Goal: Information Seeking & Learning: Understand process/instructions

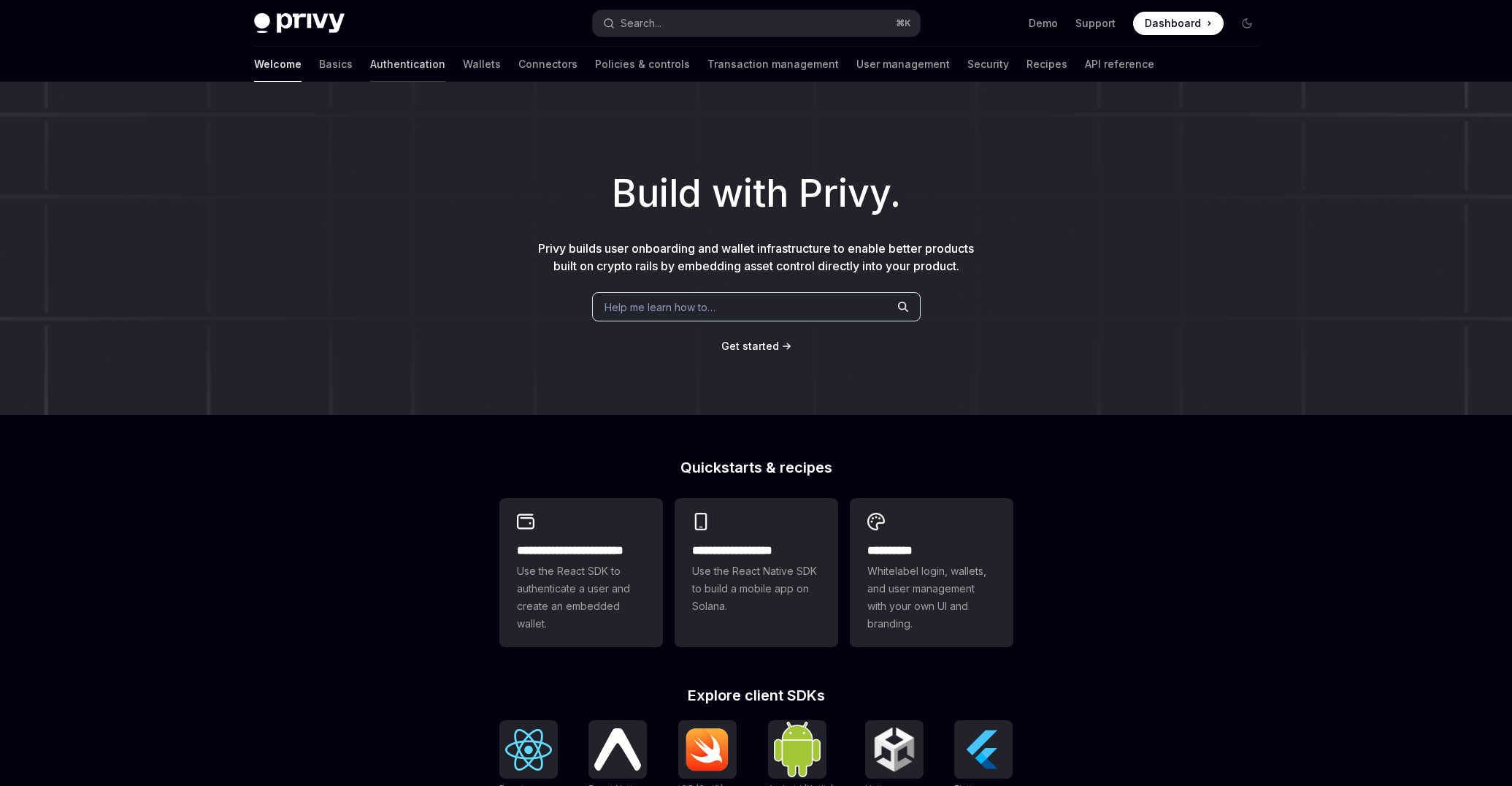
click at [370, 64] on link "Authentication" at bounding box center [407, 64] width 75 height 35
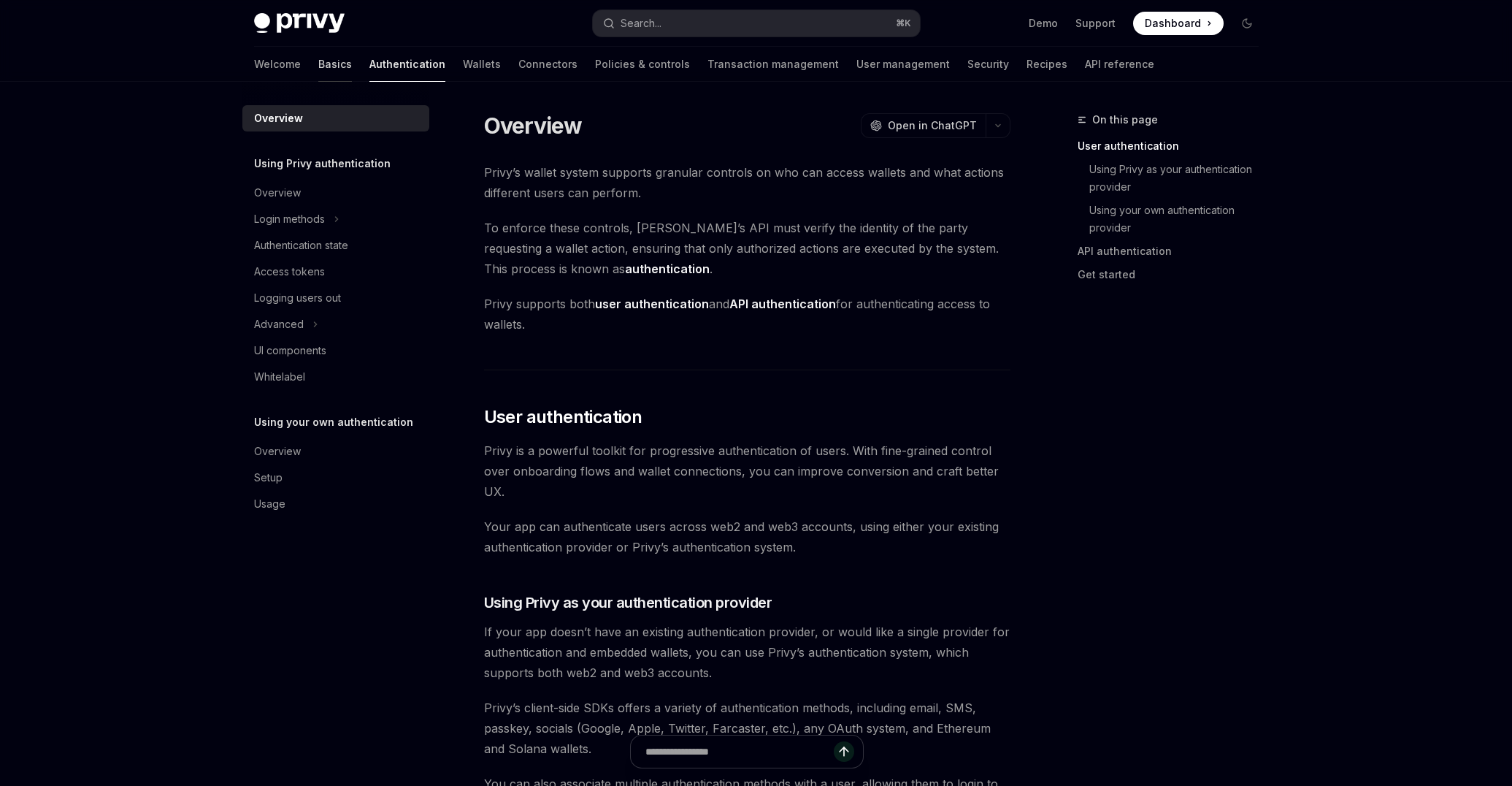
click at [318, 70] on link "Basics" at bounding box center [335, 64] width 33 height 35
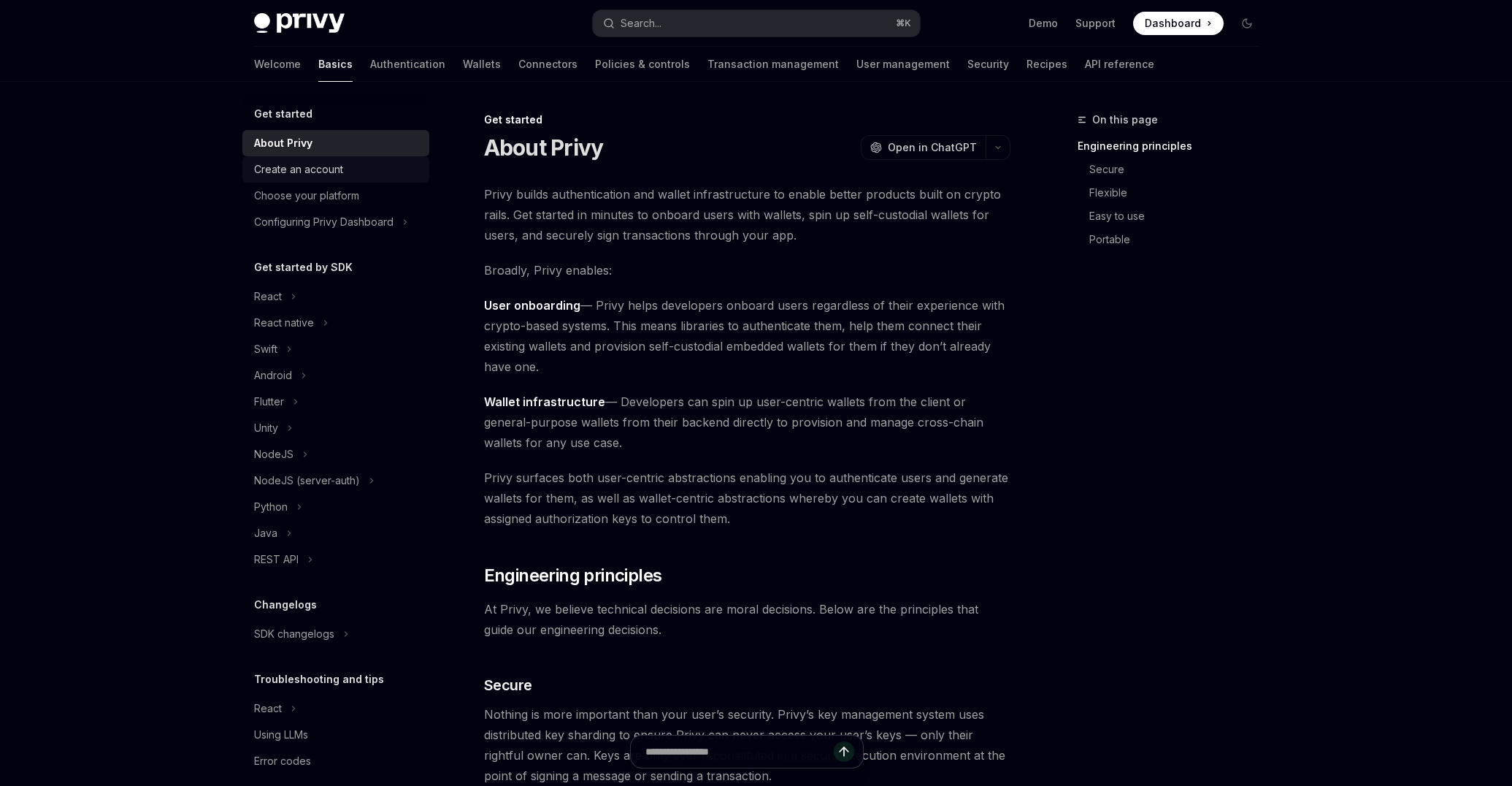
click at [321, 166] on div "Create an account" at bounding box center [298, 169] width 89 height 17
type textarea "*"
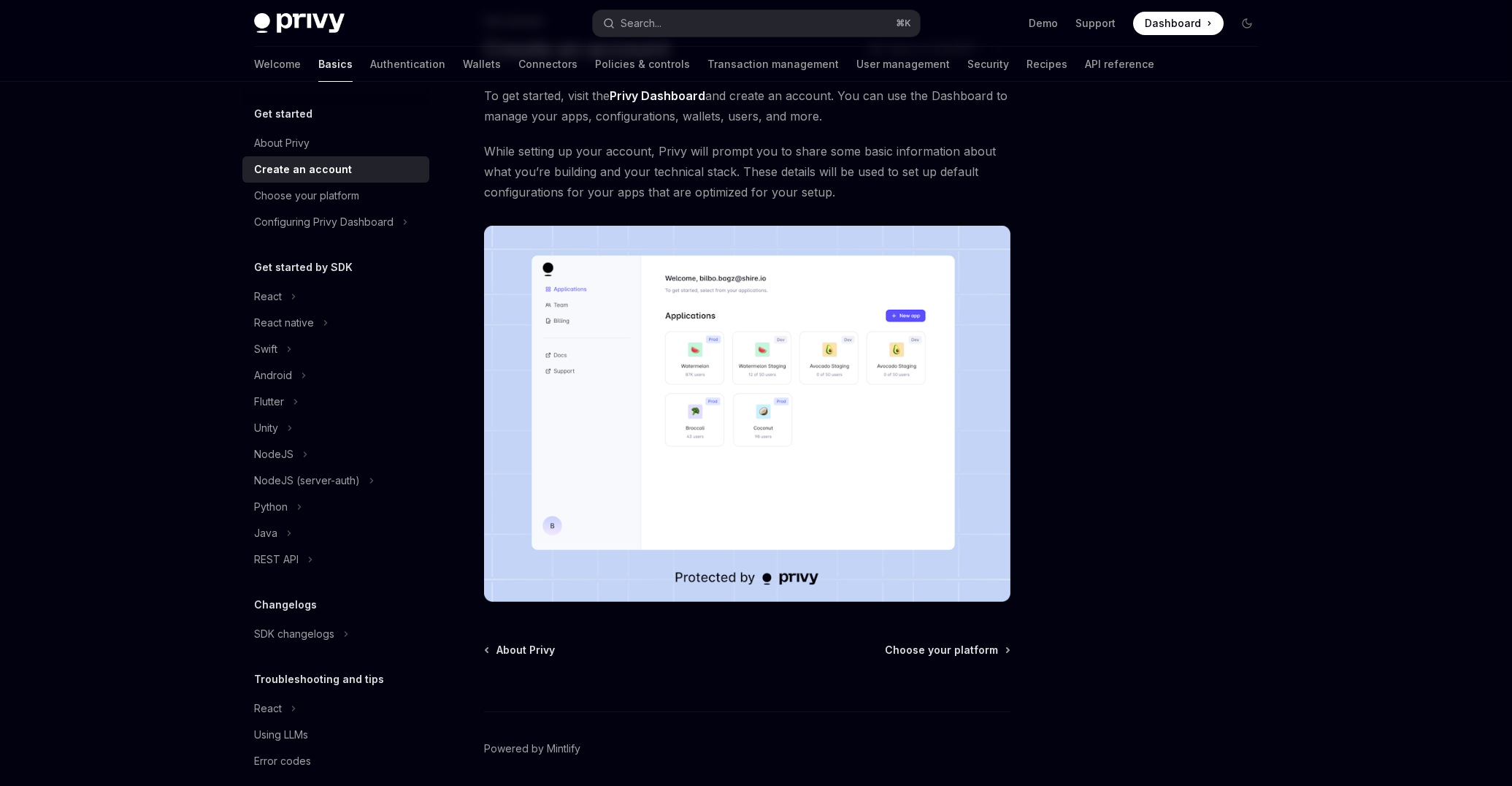
scroll to position [113, 0]
